Goal: Task Accomplishment & Management: Complete application form

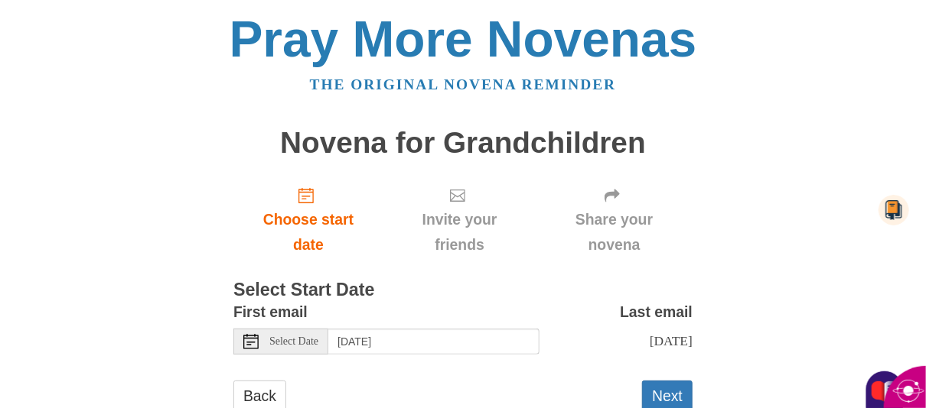
scroll to position [61, 0]
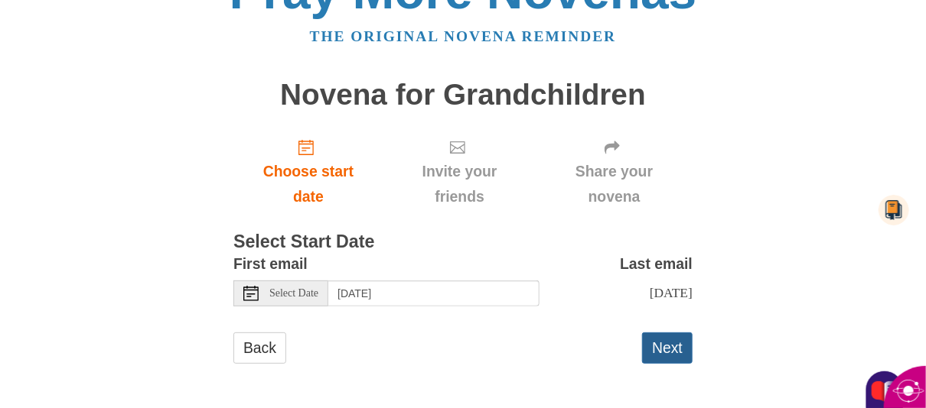
click at [660, 346] on button "Next" at bounding box center [667, 348] width 50 height 31
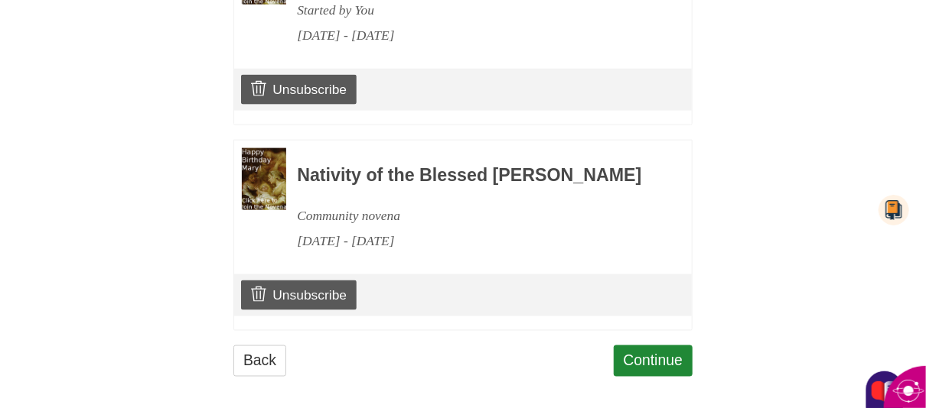
scroll to position [871, 0]
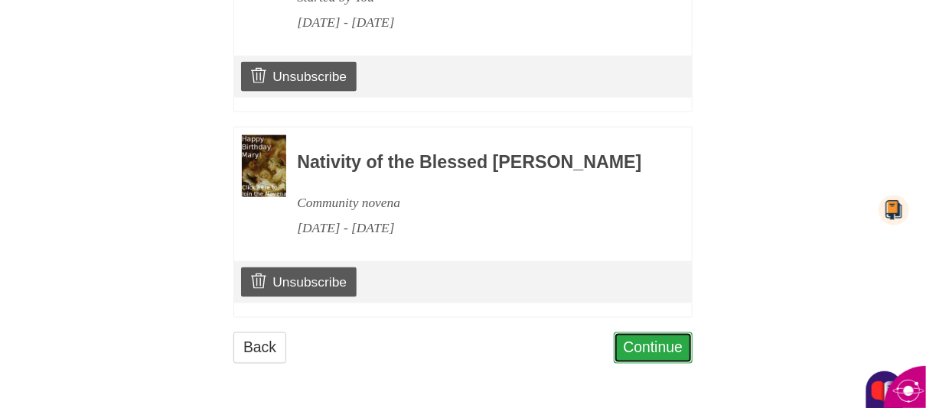
click at [659, 344] on link "Continue" at bounding box center [653, 348] width 80 height 31
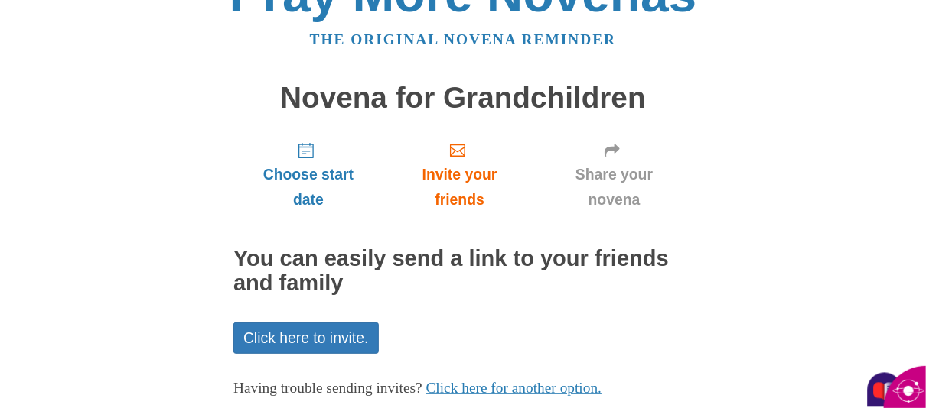
scroll to position [135, 0]
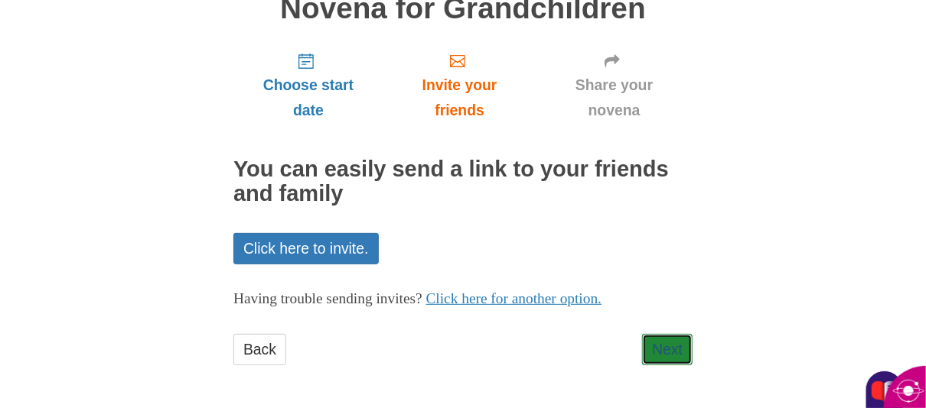
click at [659, 344] on link "Next" at bounding box center [667, 349] width 50 height 31
